Goal: Transaction & Acquisition: Download file/media

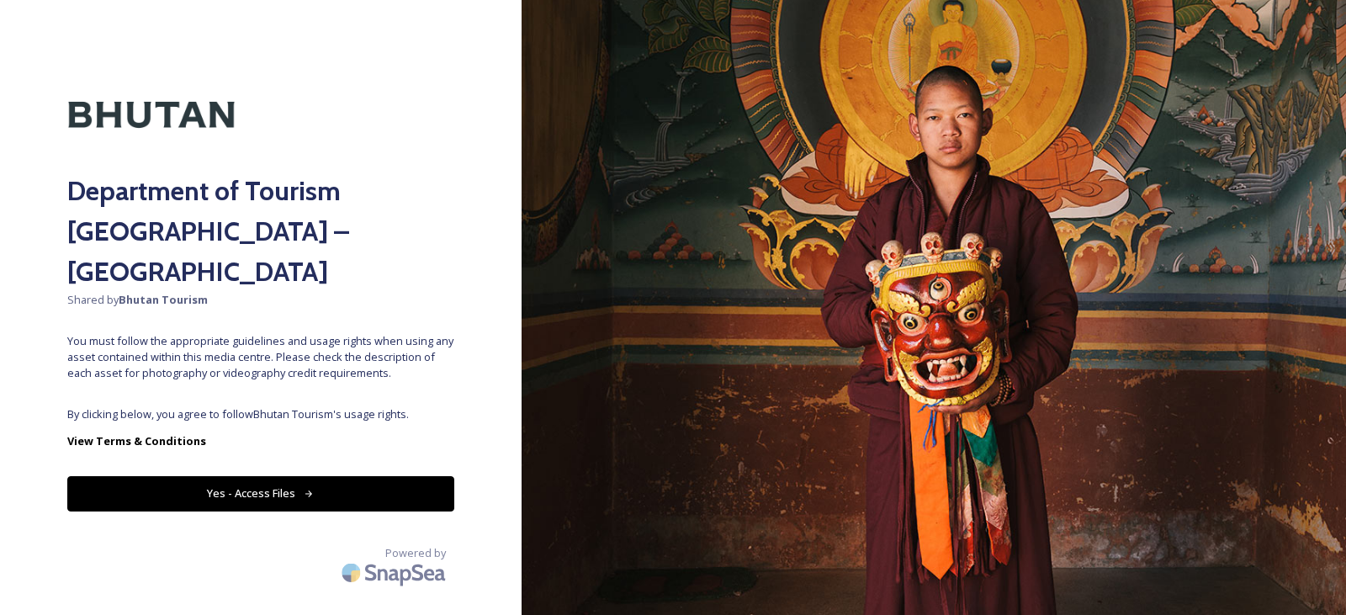
click at [297, 476] on button "Yes - Access Files" at bounding box center [260, 493] width 387 height 34
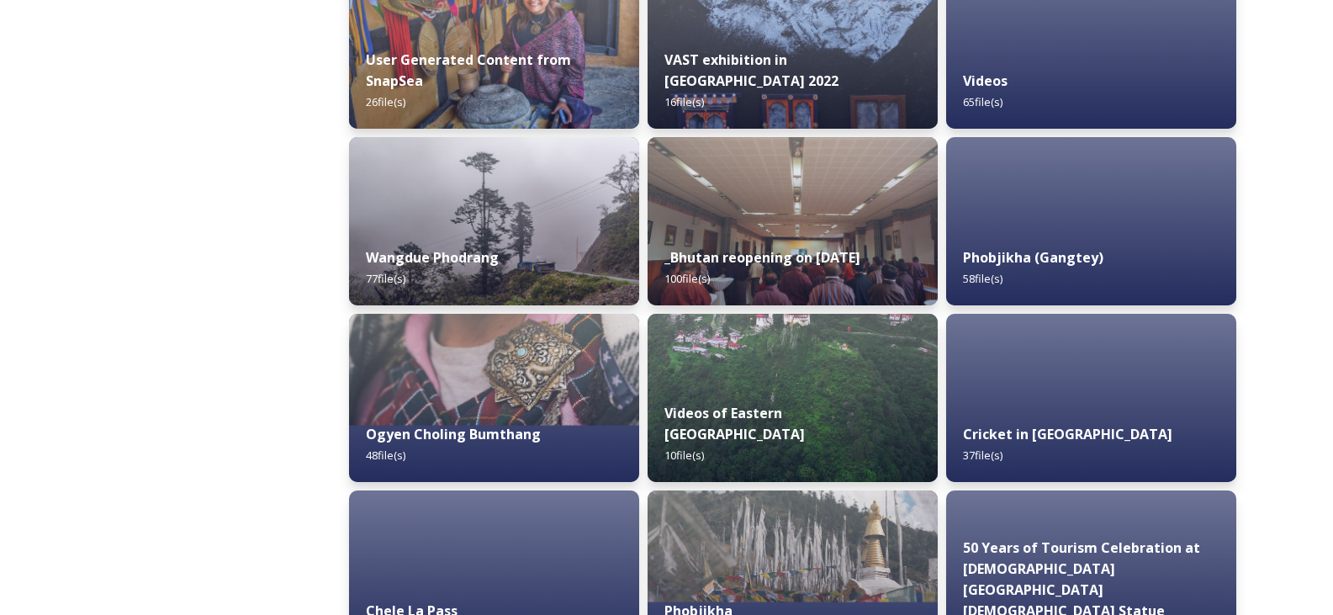
scroll to position [2422, 0]
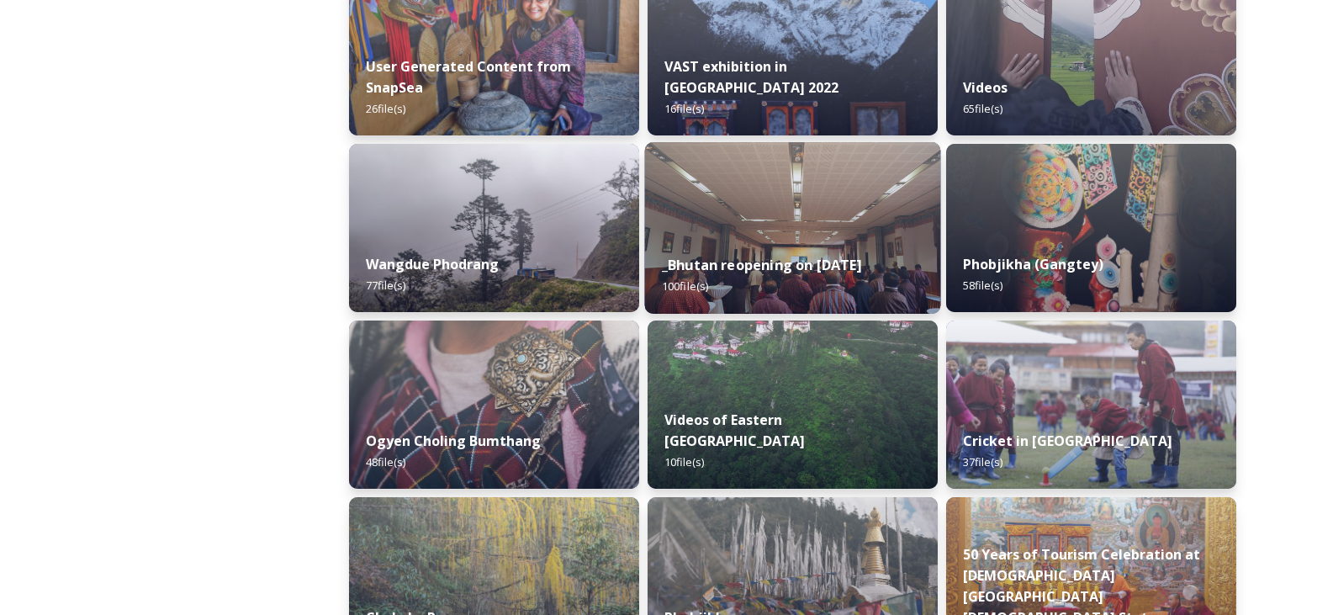
click at [789, 222] on img at bounding box center [793, 228] width 296 height 172
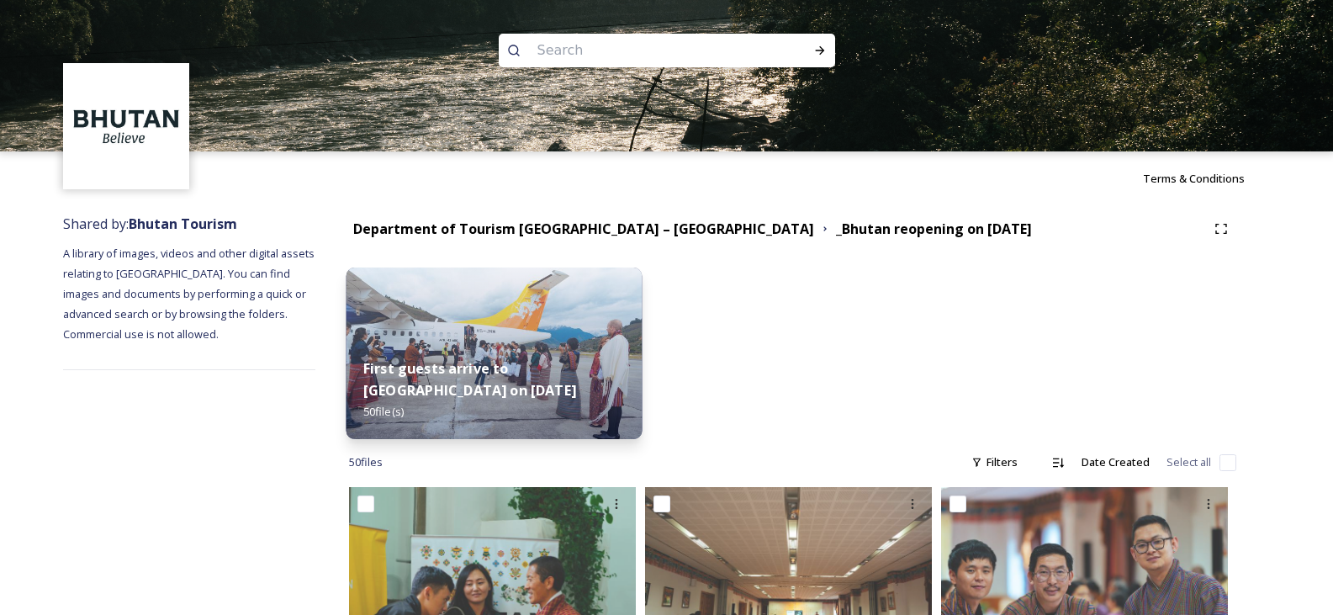
click at [500, 313] on img at bounding box center [495, 353] width 296 height 172
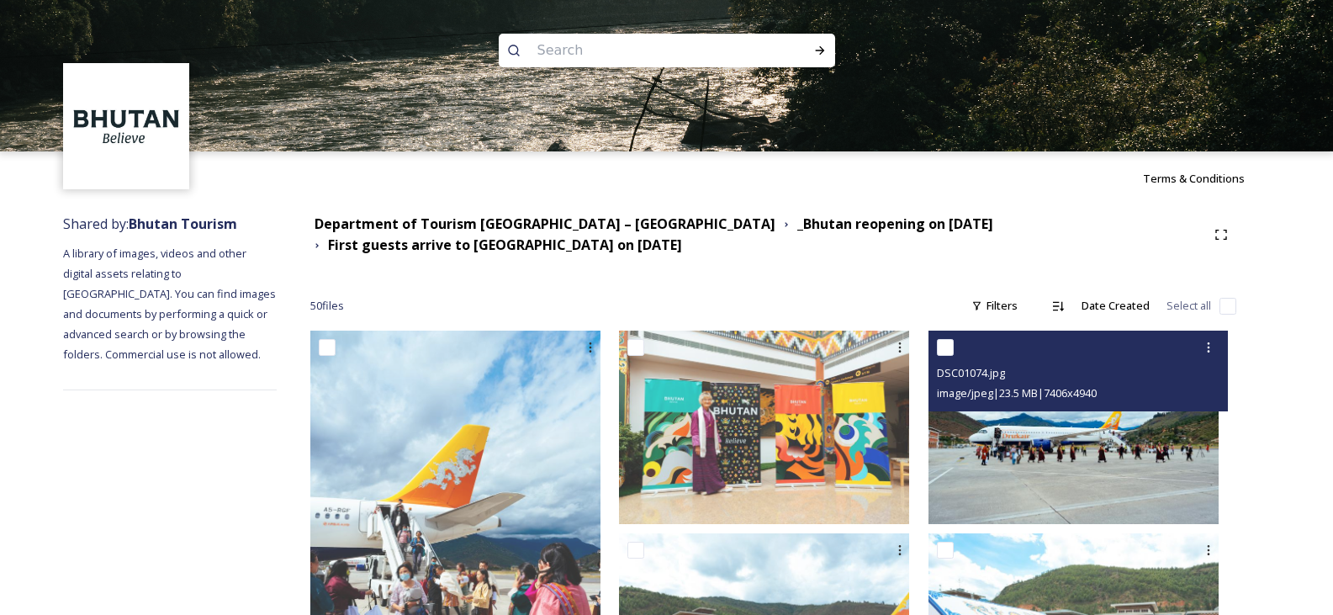
click at [1133, 460] on img at bounding box center [1074, 427] width 290 height 193
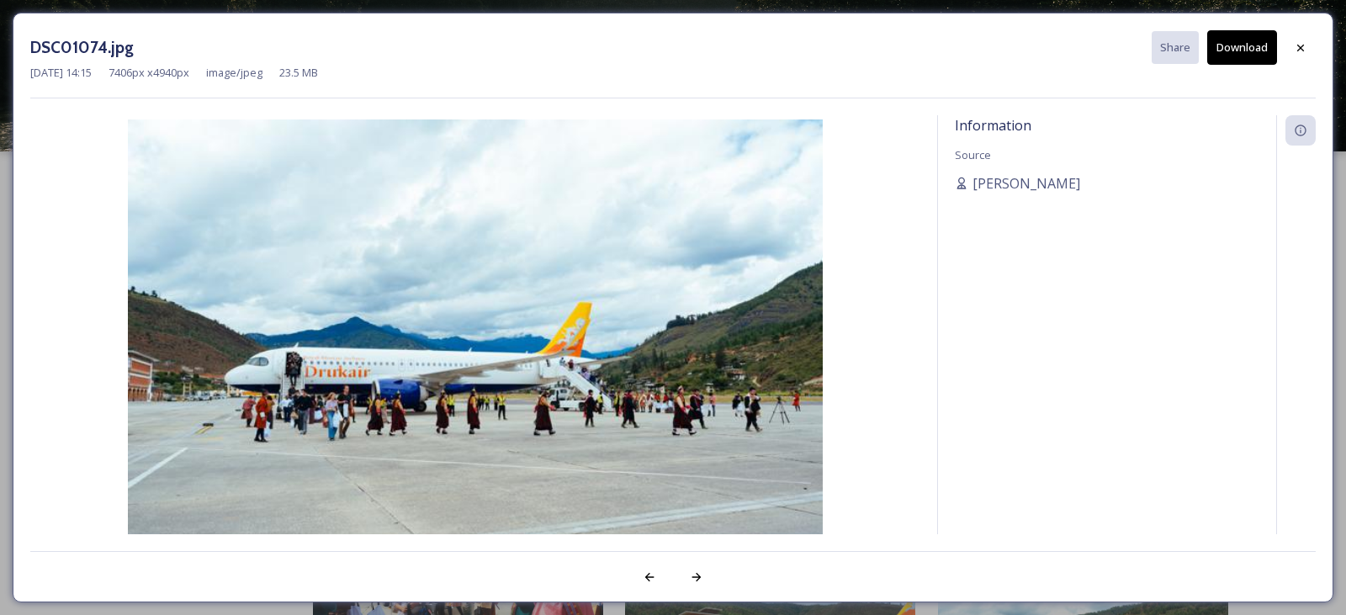
click at [1239, 47] on button "Download" at bounding box center [1242, 47] width 70 height 34
click at [1292, 49] on div at bounding box center [1300, 48] width 30 height 30
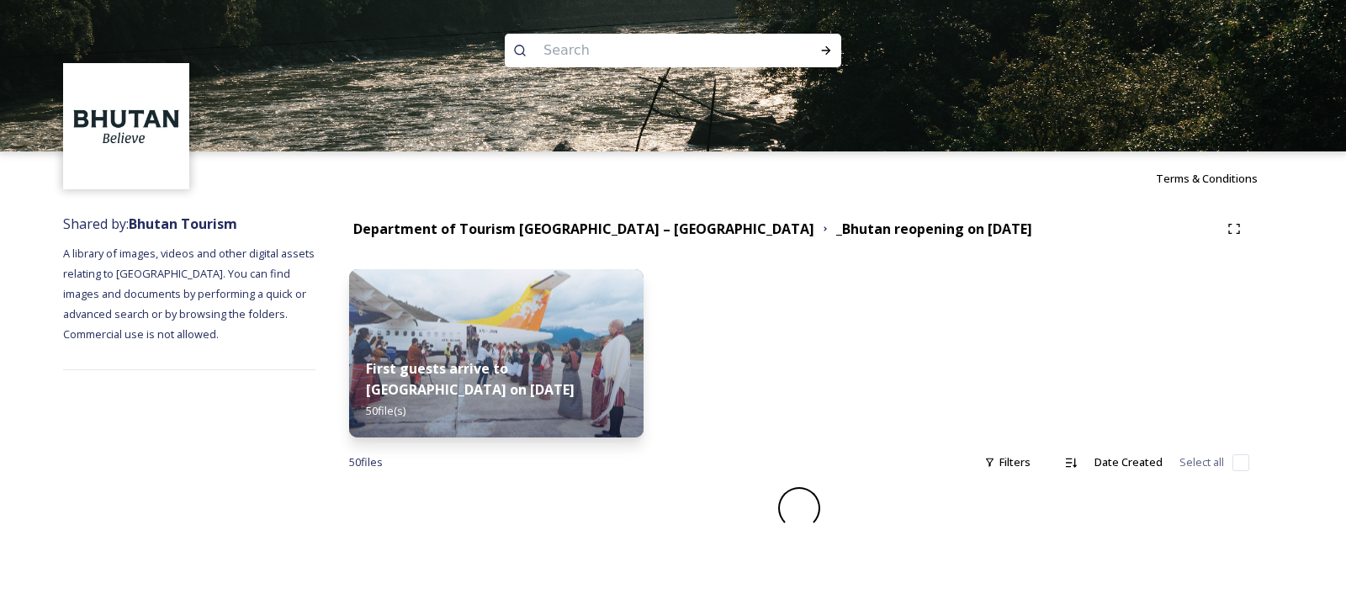
click at [589, 59] on input at bounding box center [650, 50] width 230 height 37
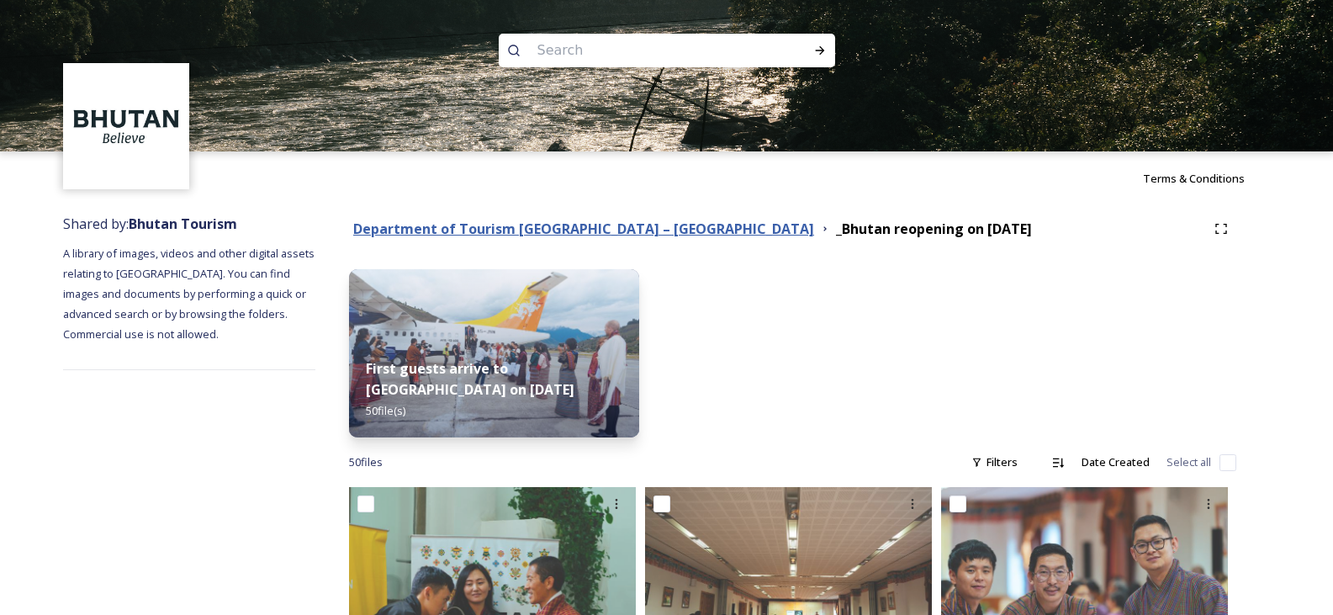
click at [452, 228] on strong "Department of Tourism [GEOGRAPHIC_DATA] – [GEOGRAPHIC_DATA]" at bounding box center [583, 229] width 461 height 19
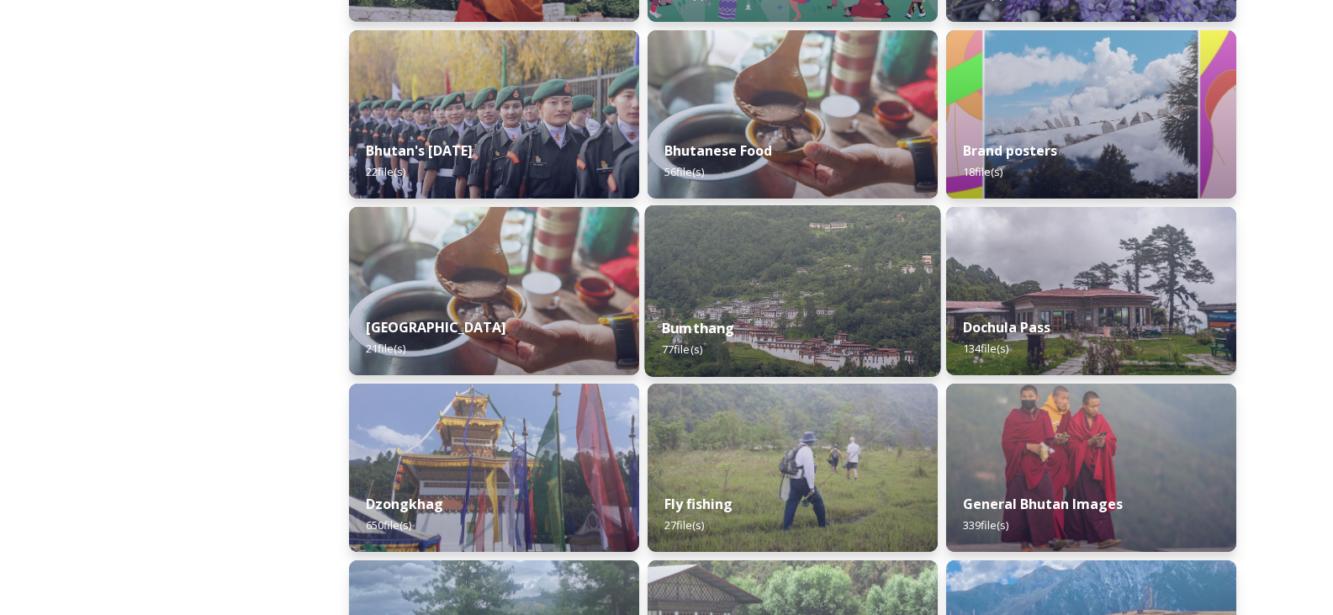
scroll to position [421, 0]
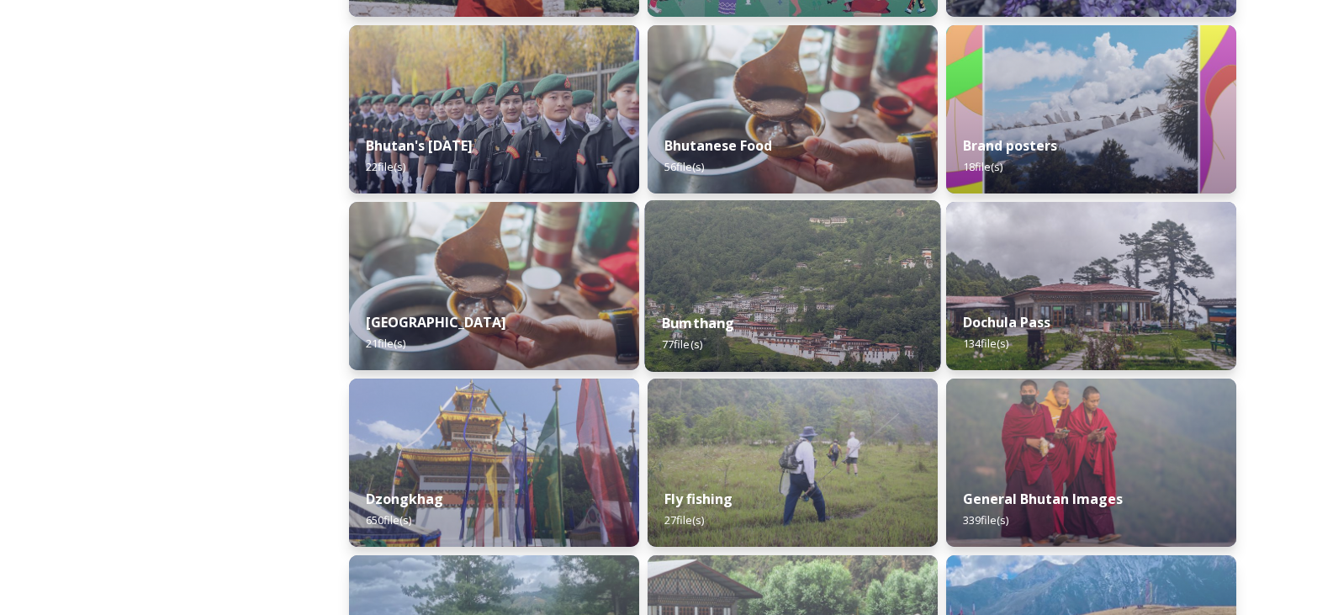
click at [709, 282] on img at bounding box center [793, 286] width 296 height 172
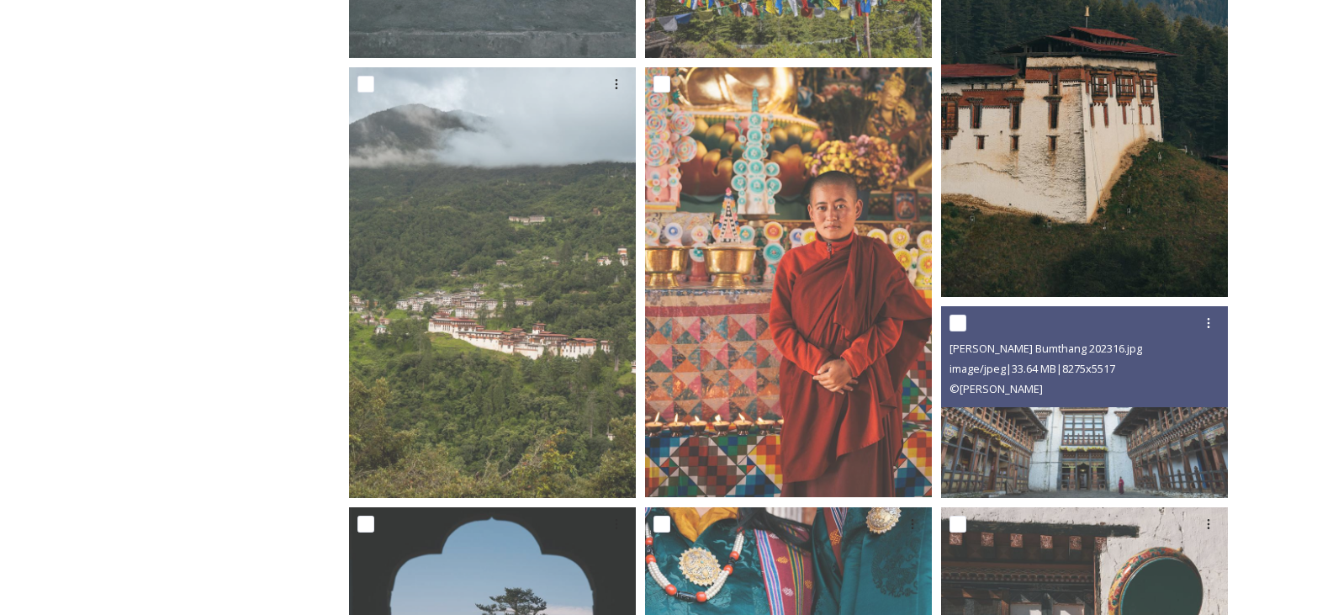
scroll to position [1094, 0]
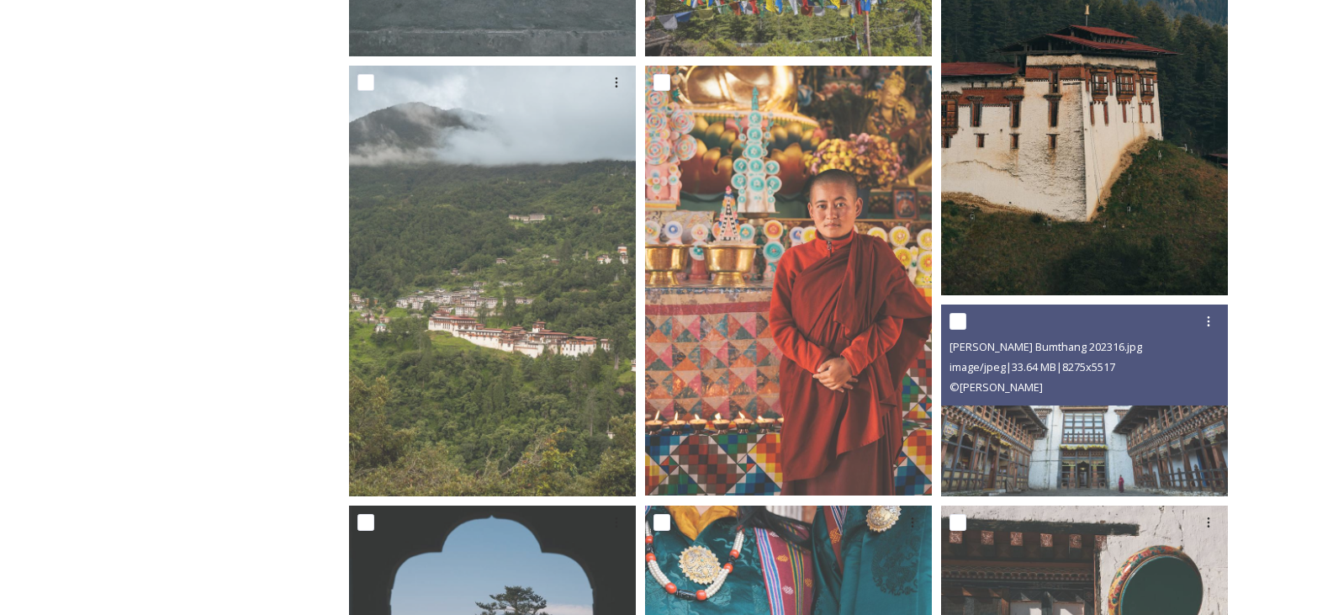
click at [1019, 196] on img at bounding box center [1084, 80] width 287 height 430
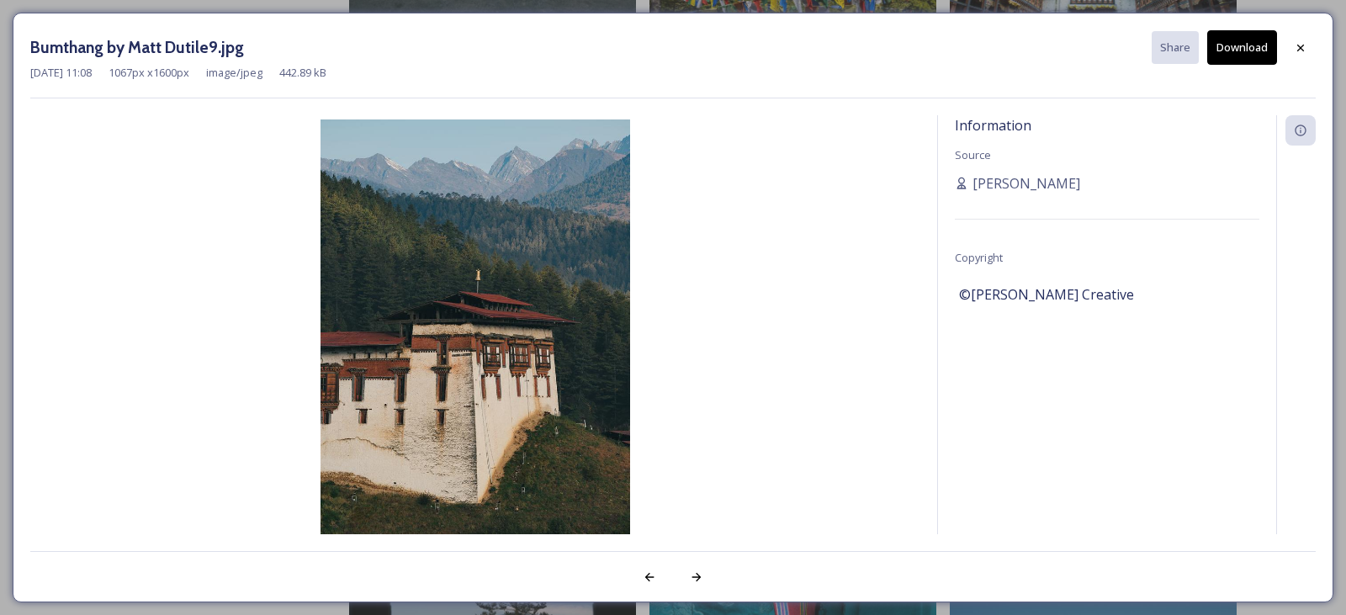
click at [1230, 50] on button "Download" at bounding box center [1242, 47] width 70 height 34
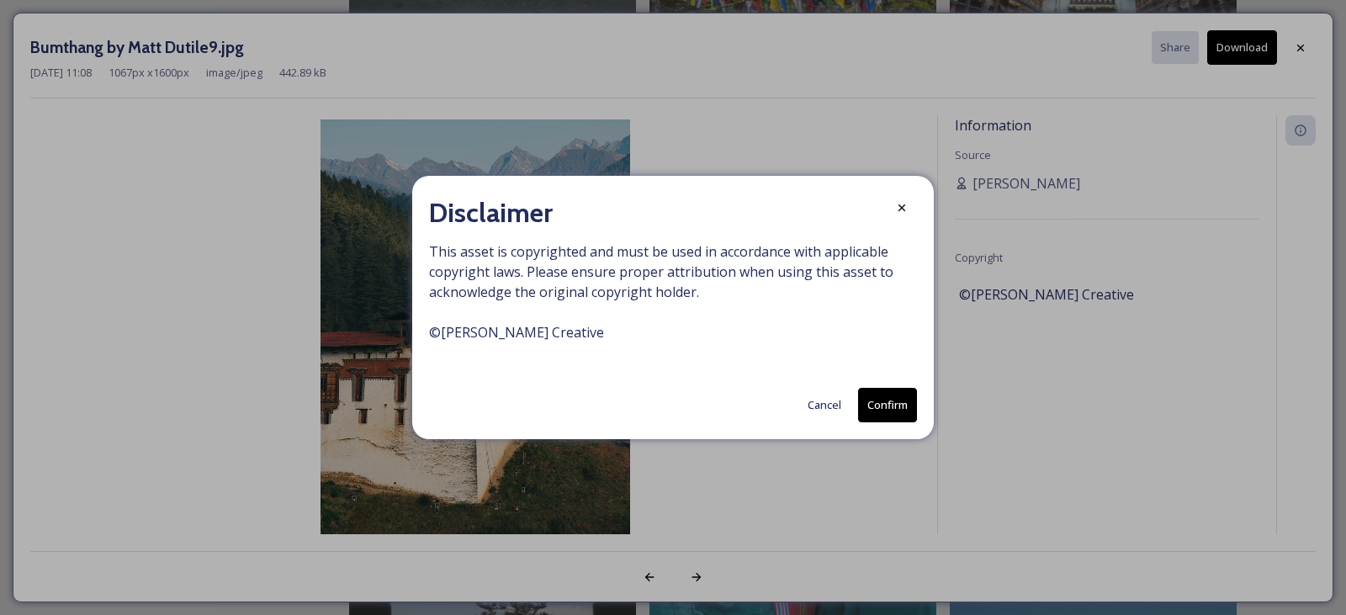
click at [898, 405] on button "Confirm" at bounding box center [887, 405] width 59 height 34
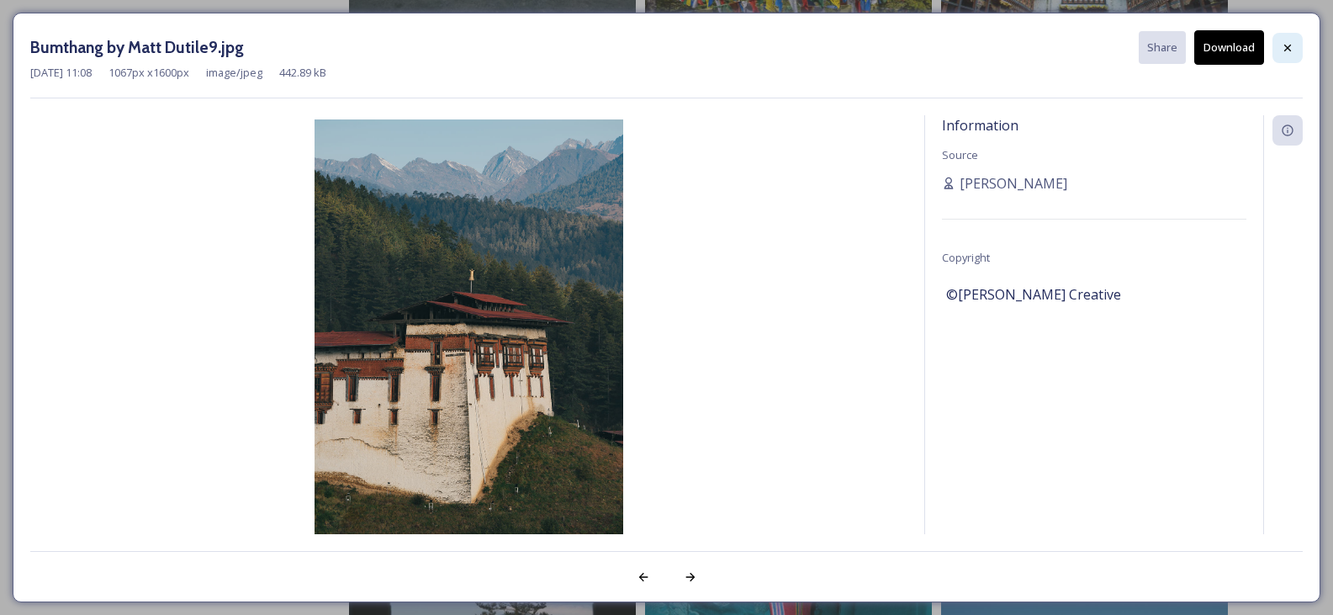
click at [1295, 44] on div at bounding box center [1288, 48] width 30 height 30
